Goal: Task Accomplishment & Management: Manage account settings

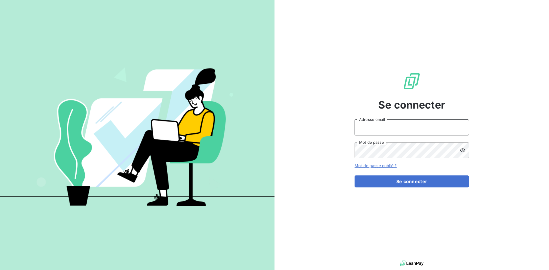
click at [372, 129] on input "Adresse email" at bounding box center [412, 128] width 114 height 16
type input "recouvrement@mermetjc.com"
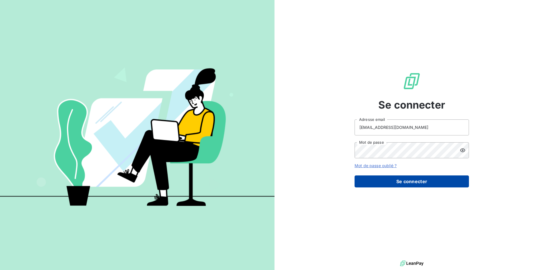
click at [399, 176] on button "Se connecter" at bounding box center [412, 182] width 114 height 12
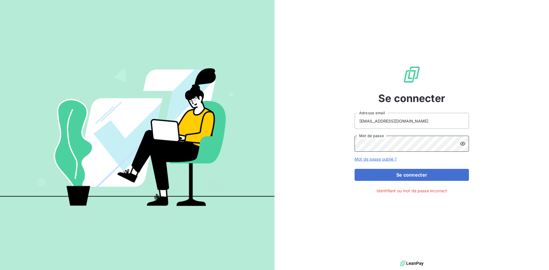
click at [355, 169] on button "Se connecter" at bounding box center [412, 175] width 114 height 12
click at [430, 174] on button "Se connecter" at bounding box center [412, 175] width 114 height 12
click at [355, 169] on button "Se connecter" at bounding box center [412, 175] width 114 height 12
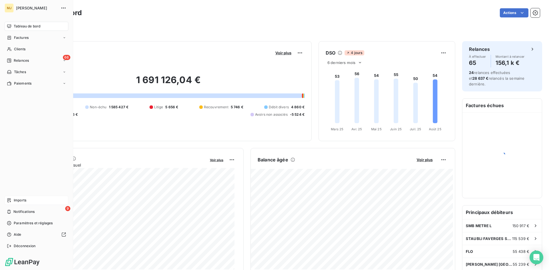
click at [28, 199] on div "Imports" at bounding box center [37, 200] width 64 height 9
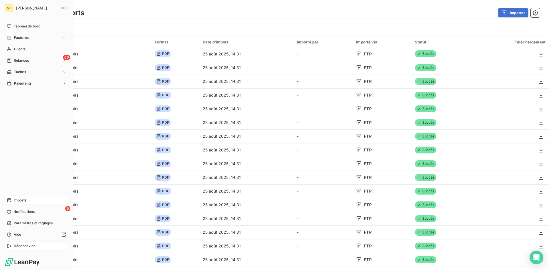
click at [26, 246] on span "Déconnexion" at bounding box center [25, 246] width 22 height 5
